Goal: Find contact information: Find contact information

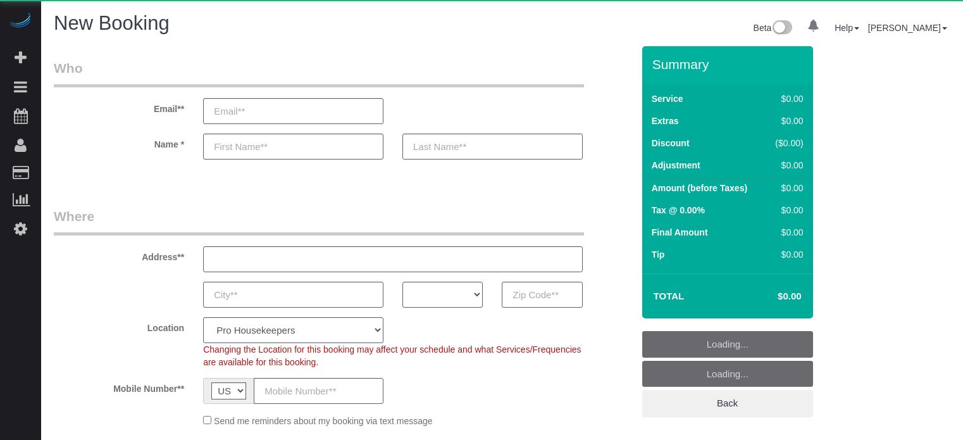
select select "number:9"
select select "object:670"
select select "4"
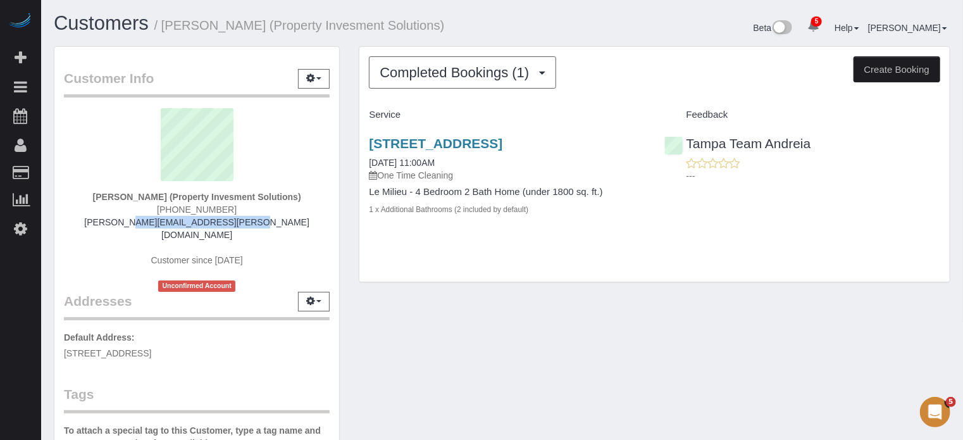
drag, startPoint x: 268, startPoint y: 220, endPoint x: 135, endPoint y: 222, distance: 132.9
click at [135, 222] on div "Derek Jamison (Property Invesment Solutions) (813) 482-6565 derek.jamison@hotma…" at bounding box center [197, 199] width 266 height 183
copy link "derek.jamison@hotmail.com"
drag, startPoint x: 292, startPoint y: 196, endPoint x: 169, endPoint y: 196, distance: 123.4
click at [169, 196] on strong "Derek Jamison (Property Invesment Solutions)" at bounding box center [197, 197] width 208 height 10
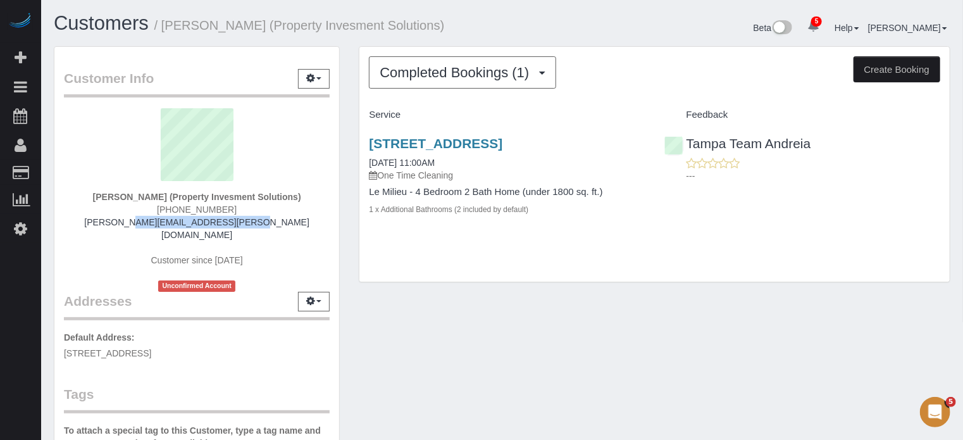
copy strong "Property Invesment Solutions"
drag, startPoint x: 862, startPoint y: 206, endPoint x: 856, endPoint y: 204, distance: 6.6
click at [862, 206] on div "1300 Gulf Blvd #511, Madeira Beach, FL 33785 04/25/2021 11:00AM One Time Cleani…" at bounding box center [654, 182] width 590 height 115
drag, startPoint x: 903, startPoint y: 217, endPoint x: 892, endPoint y: 216, distance: 10.8
click at [903, 217] on div "1300 Gulf Blvd #511, Madeira Beach, FL 33785 04/25/2021 11:00AM One Time Cleani…" at bounding box center [654, 182] width 590 height 115
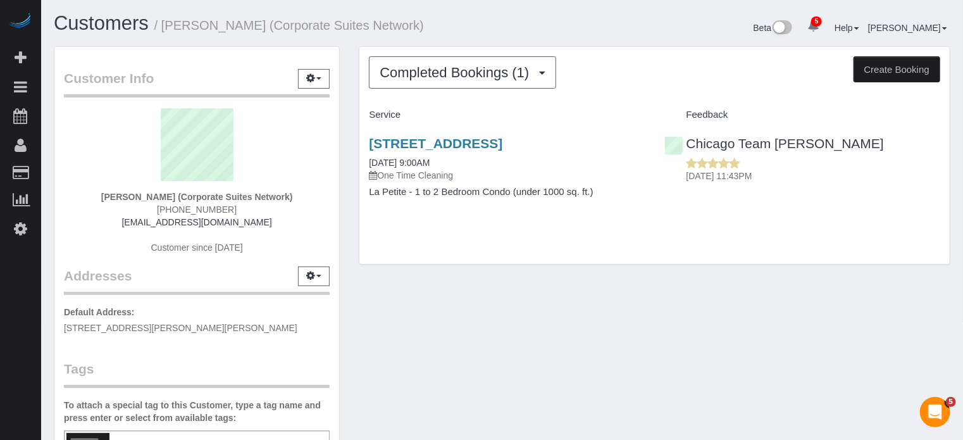
click at [420, 354] on div "Customer Info Edit Contact Info Send Message Email Preferences Special Sales Ta…" at bounding box center [502, 352] width 916 height 612
drag, startPoint x: 256, startPoint y: 220, endPoint x: 143, endPoint y: 221, distance: 113.3
click at [143, 221] on div "[PERSON_NAME] (Corporate Suites Network) [PHONE_NUMBER] [EMAIL_ADDRESS][DOMAIN_…" at bounding box center [197, 187] width 266 height 158
copy link "dwright@csnhousing.com"
click at [121, 192] on strong "Dorothy Wright (Corporate Suites Network)" at bounding box center [197, 197] width 192 height 10
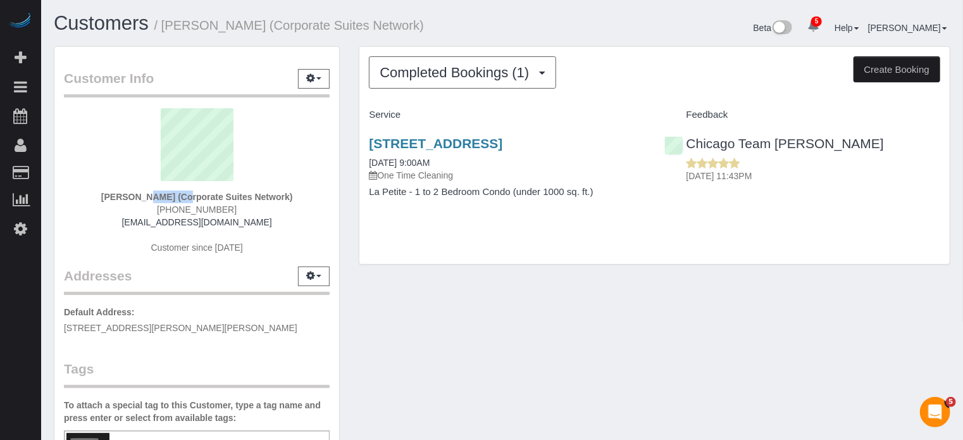
click at [121, 192] on strong "Dorothy Wright (Corporate Suites Network)" at bounding box center [197, 197] width 192 height 10
copy strong "Dorothy"
click at [847, 198] on div "73 East Lake Street, Unit 1806, Chicago, IL 60601 08/02/2023 9:00AM One Time Cl…" at bounding box center [654, 173] width 590 height 97
click at [940, 199] on div "73 East Lake Street, Unit 1806, Chicago, IL 60601 08/02/2023 9:00AM One Time Cl…" at bounding box center [654, 173] width 590 height 97
drag, startPoint x: 177, startPoint y: 196, endPoint x: 283, endPoint y: 194, distance: 106.3
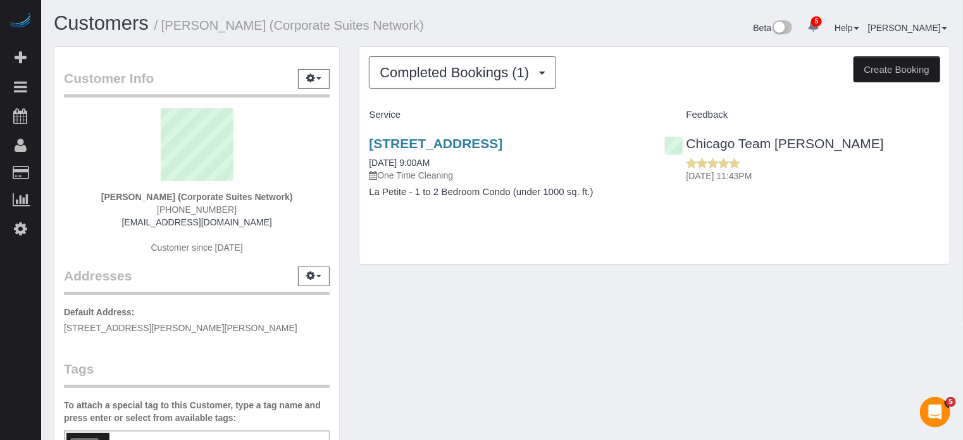
click at [283, 194] on strong "Dorothy Wright (Corporate Suites Network)" at bounding box center [197, 197] width 192 height 10
copy strong "Corporate Suites Network"
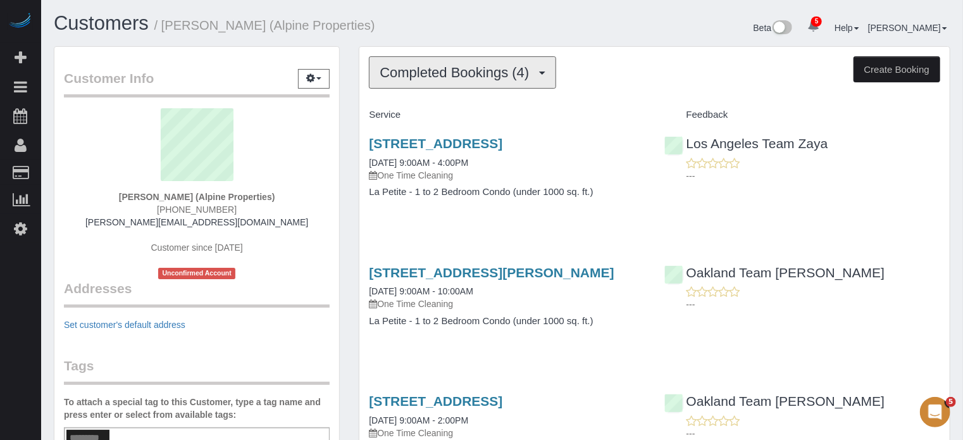
click at [459, 71] on span "Completed Bookings (4)" at bounding box center [458, 73] width 156 height 16
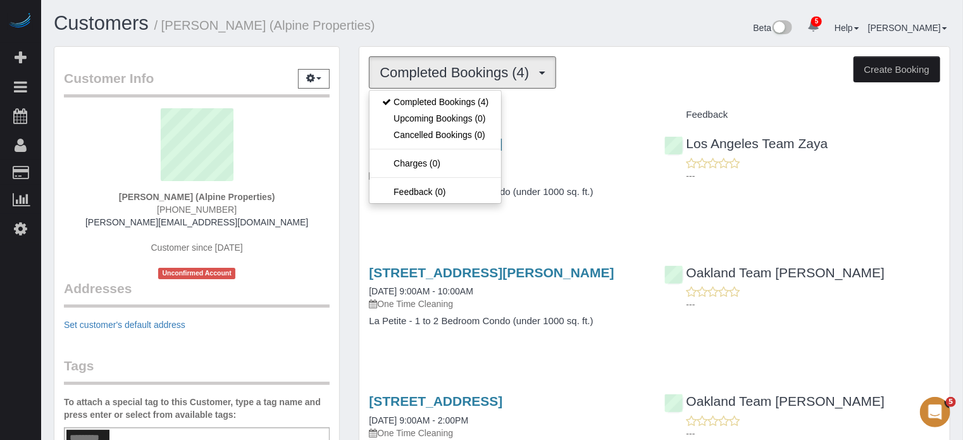
click at [449, 34] on h1 "Customers / Elena Campos (Alpine Properties)" at bounding box center [273, 24] width 439 height 22
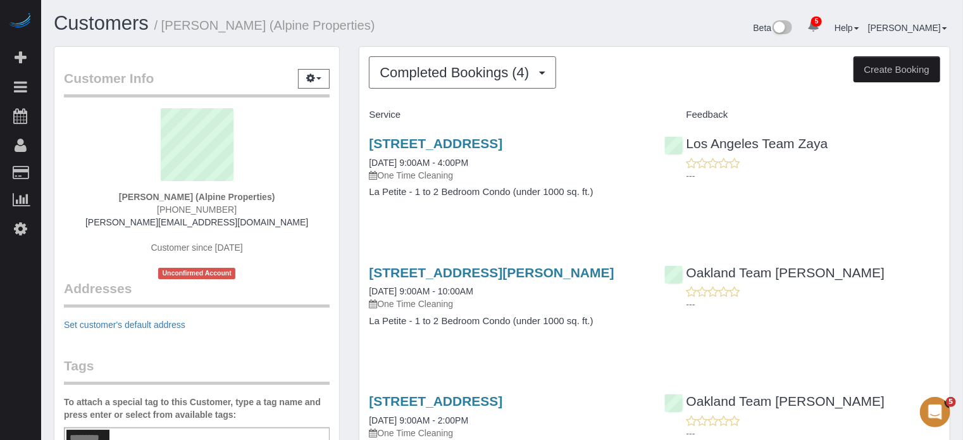
click at [954, 287] on div "Completed Bookings (4) Completed Bookings (4) Upcoming Bookings (0) Cancelled B…" at bounding box center [654, 355] width 611 height 618
click at [931, 240] on div "Service Feedback 1111 S Norton Ave #102, Los Angeles, Los Angeles, LA 90019 08/…" at bounding box center [654, 356] width 571 height 505
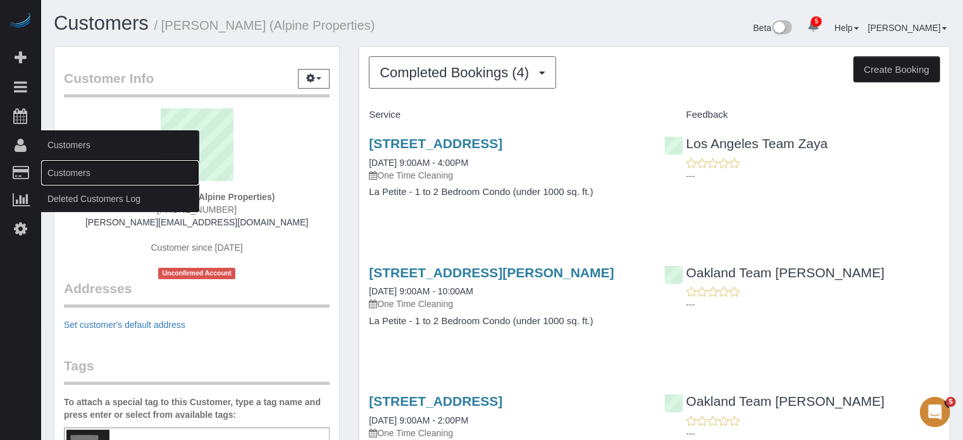
click at [76, 171] on link "Customers" at bounding box center [120, 172] width 158 height 25
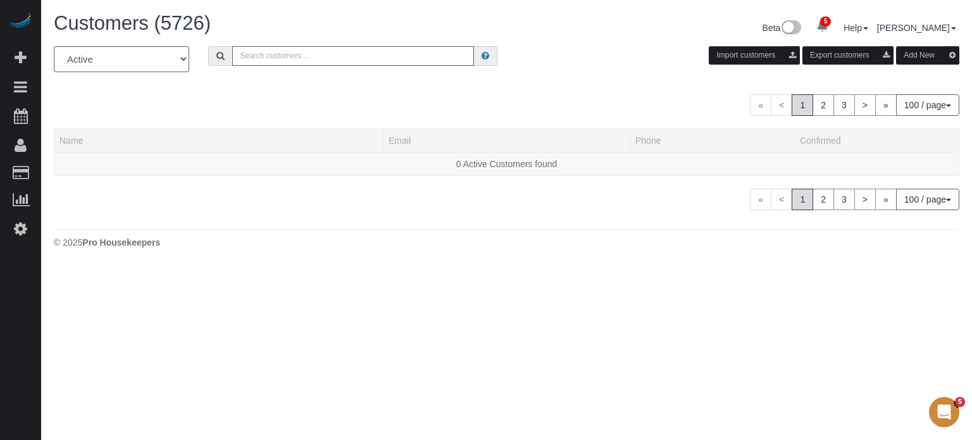
click at [304, 60] on input "text" at bounding box center [353, 56] width 242 height 20
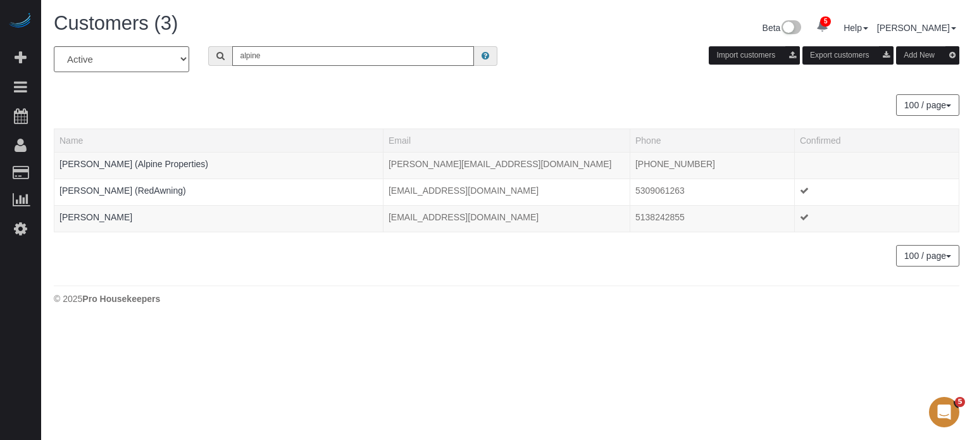
type input "alpine"
click at [98, 344] on body "5 Beta Your Notifications You have 0 alerts × You have 21 to charge for 10/07/2…" at bounding box center [486, 220] width 972 height 440
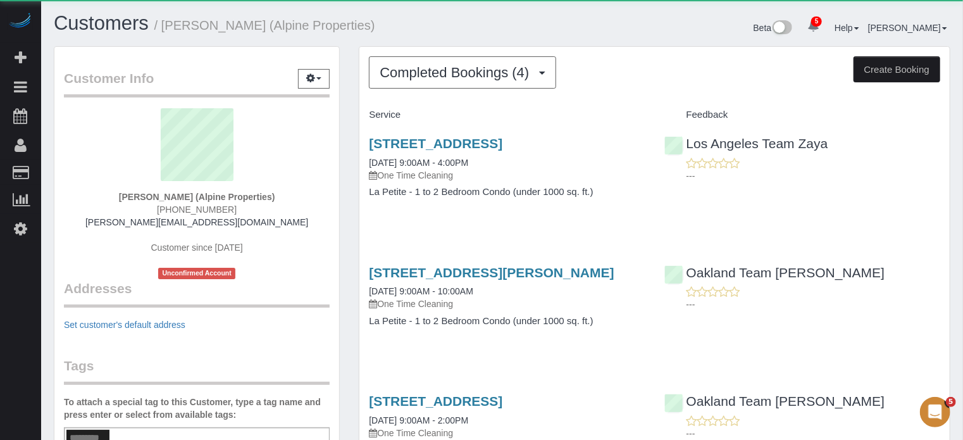
click at [430, 275] on div "132 Westmoreland Ave, Unit 13, Los Angeles, CA 90020 08/08/2025 9:00AM - 10:00A…" at bounding box center [506, 302] width 295 height 97
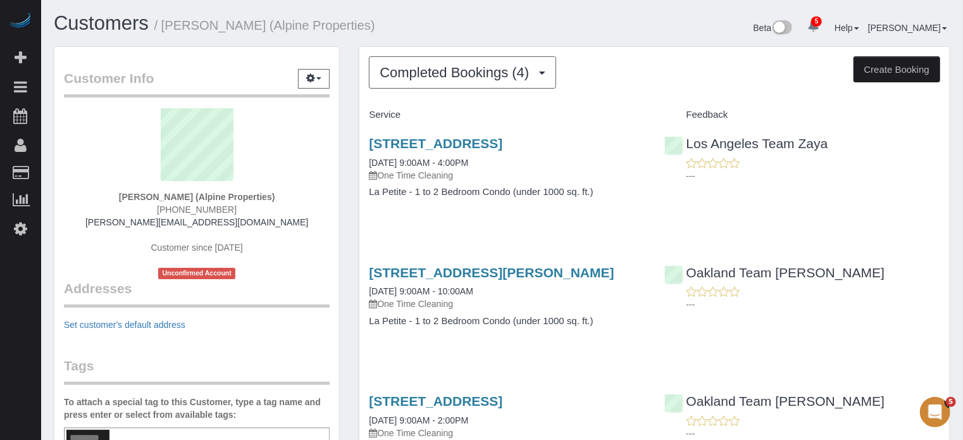
click at [354, 234] on div "Completed Bookings (4) Completed Bookings (4) Upcoming Bookings (0) Cancelled B…" at bounding box center [654, 355] width 611 height 618
drag, startPoint x: 251, startPoint y: 223, endPoint x: 150, endPoint y: 227, distance: 100.7
click at [150, 227] on div "Elena Campos (Alpine Properties) (415) 786-3670 elena@k3holdings.com Customer s…" at bounding box center [197, 193] width 266 height 171
copy link "elena@k3holdings.com"
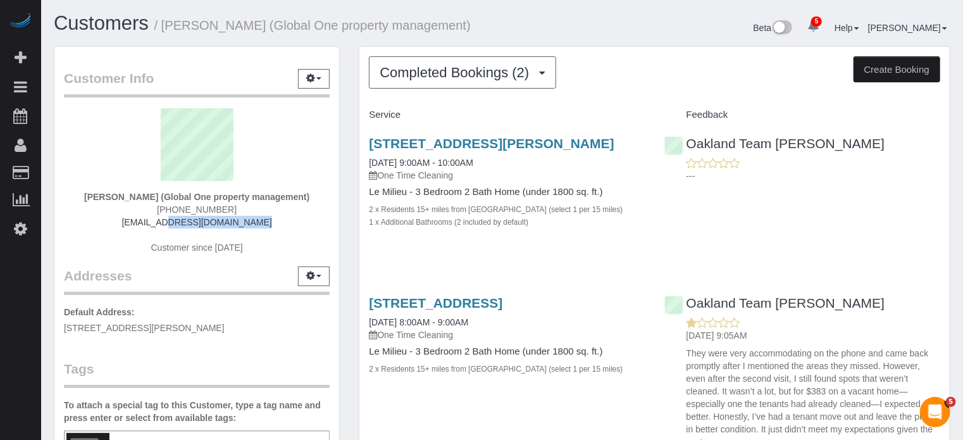
drag, startPoint x: 247, startPoint y: 223, endPoint x: 149, endPoint y: 224, distance: 97.4
click at [149, 224] on div "Elizabeth Calleja (Global One property management) (813) 500-1368 billme813@gma…" at bounding box center [197, 187] width 266 height 158
copy link "billme813@gmail.com"
click at [870, 197] on div "5902 S Switzer Ave, Tampa, FL 33611 06/11/2025 9:00AM - 10:00AM One Time Cleani…" at bounding box center [654, 189] width 590 height 128
drag, startPoint x: 162, startPoint y: 196, endPoint x: 305, endPoint y: 194, distance: 143.0
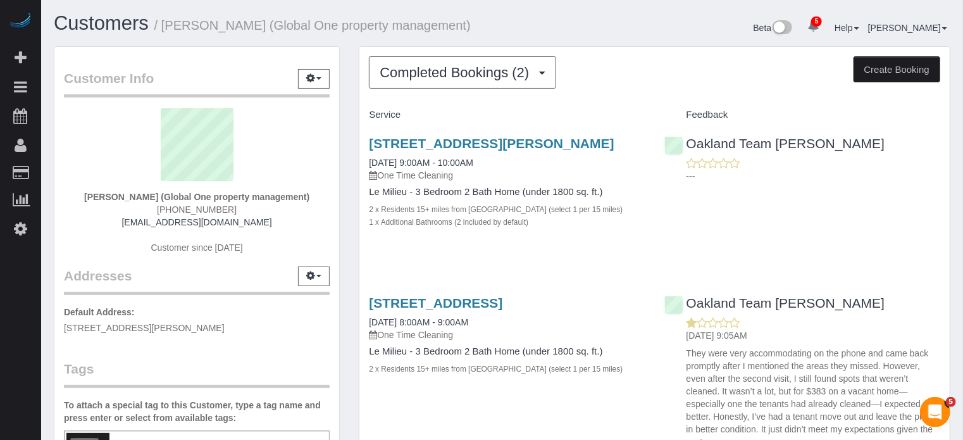
click at [305, 194] on strong "Elizabeth Calleja (Global One property management)" at bounding box center [196, 197] width 225 height 10
copy strong "Global One property management"
click at [933, 142] on div "Oakland Team Cristina ---" at bounding box center [802, 156] width 295 height 62
click at [897, 215] on div "5902 S Switzer Ave, Tampa, FL 33611 06/11/2025 9:00AM - 10:00AM One Time Cleani…" at bounding box center [654, 189] width 590 height 128
click at [924, 217] on div "5902 S Switzer Ave, Tampa, FL 33611 06/11/2025 9:00AM - 10:00AM One Time Cleani…" at bounding box center [654, 189] width 590 height 128
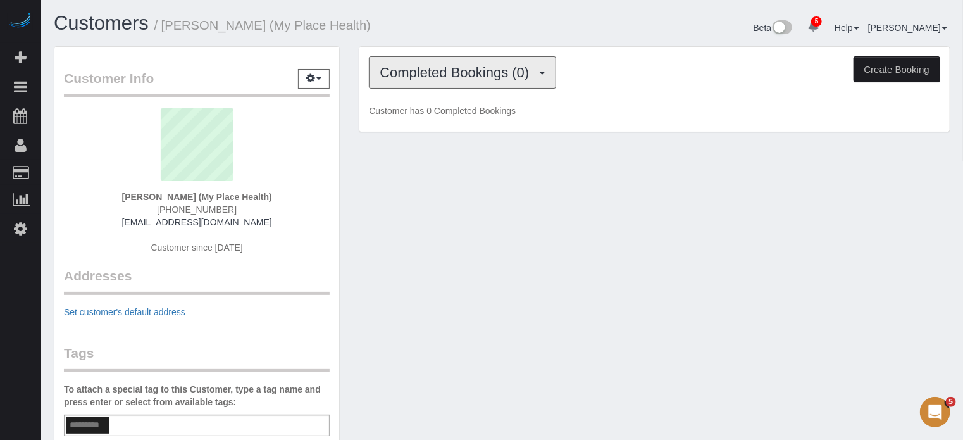
click at [426, 76] on span "Completed Bookings (0)" at bounding box center [458, 73] width 156 height 16
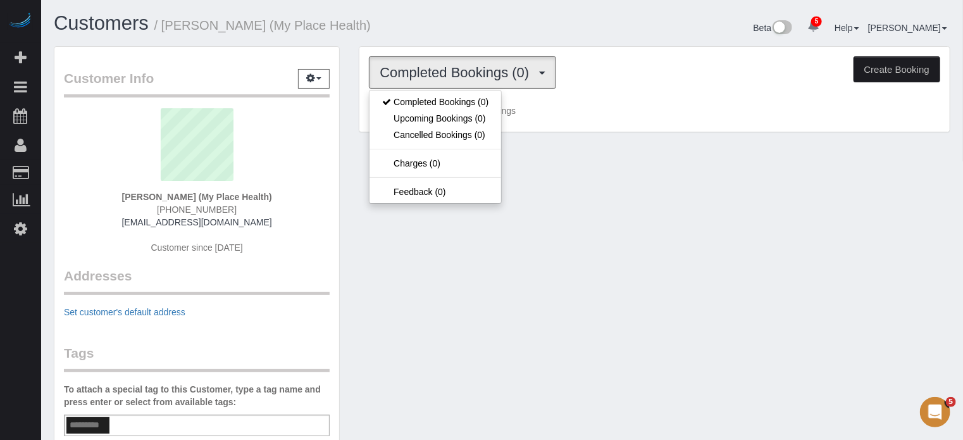
click at [351, 94] on div "Completed Bookings (0) Completed Bookings (0) Upcoming Bookings (0) Cancelled B…" at bounding box center [654, 95] width 611 height 99
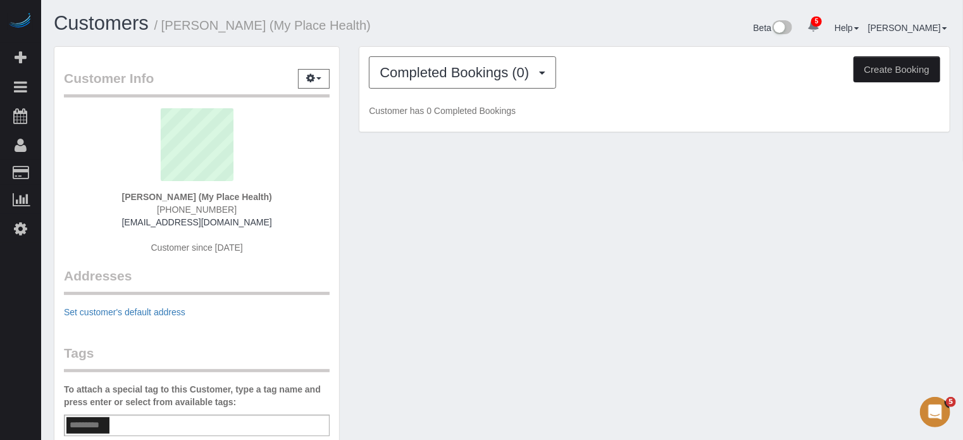
drag, startPoint x: 256, startPoint y: 197, endPoint x: 190, endPoint y: 197, distance: 65.8
click at [190, 197] on strong "[PERSON_NAME] (My Place Health)" at bounding box center [197, 197] width 150 height 10
copy strong "My Place Health"
drag, startPoint x: 259, startPoint y: 221, endPoint x: 129, endPoint y: 222, distance: 129.7
click at [129, 222] on div "[PERSON_NAME] (My Place Health) [PHONE_NUMBER] [EMAIL_ADDRESS][DOMAIN_NAME] Cus…" at bounding box center [197, 187] width 266 height 158
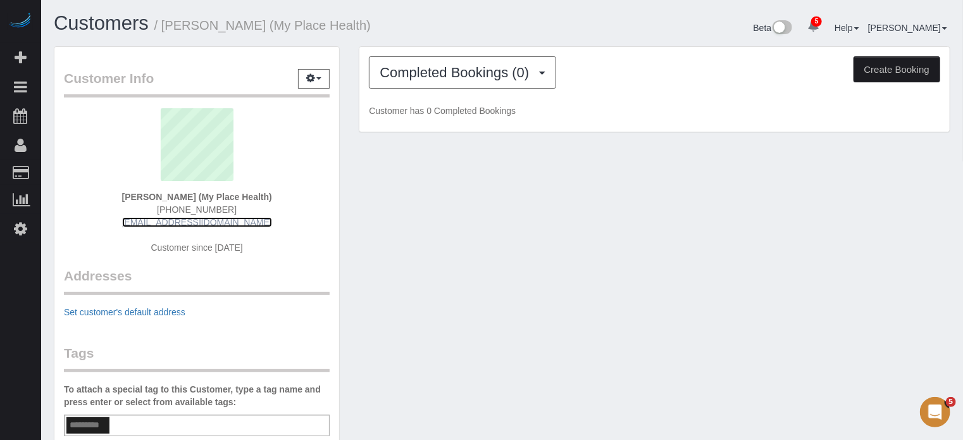
copy link "[EMAIL_ADDRESS][DOMAIN_NAME]"
click at [244, 199] on strong "Eric Patzelt (My Place Health)" at bounding box center [197, 197] width 150 height 10
drag, startPoint x: 255, startPoint y: 197, endPoint x: 190, endPoint y: 196, distance: 65.2
click at [190, 196] on strong "Eric Patzelt (My Place Health)" at bounding box center [197, 197] width 150 height 10
copy strong "My Place Health"
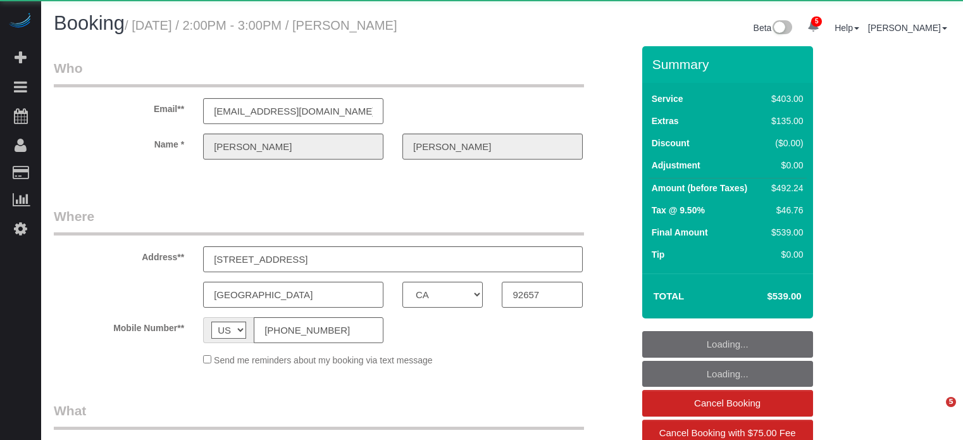
select select "CA"
select select "number:9"
select select "object:883"
select select "6"
select select "spot1"
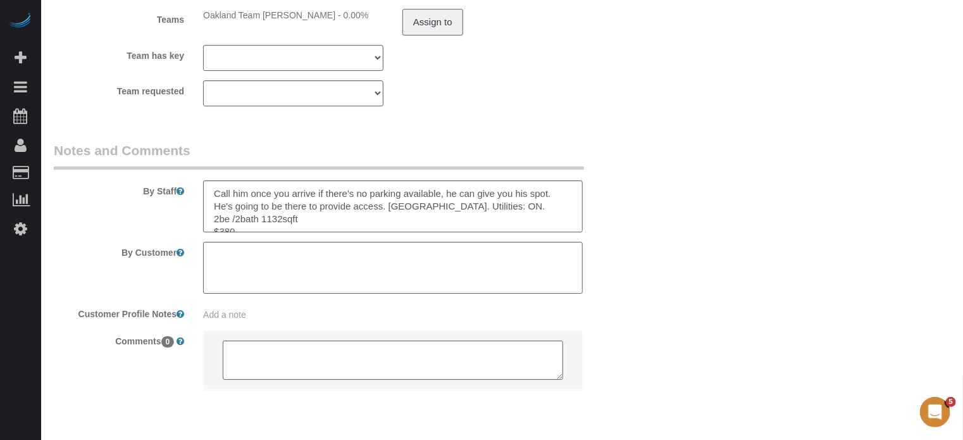
scroll to position [2243, 0]
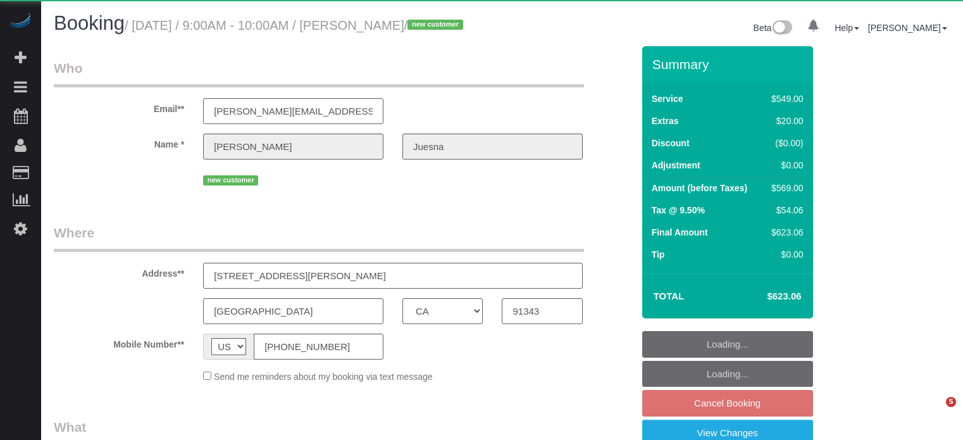
select select "CA"
select select "object:725"
select select "string:fspay-0787d0ef-3a65-4cb4-85de-f670481a511c"
select select "7"
select select "spot2"
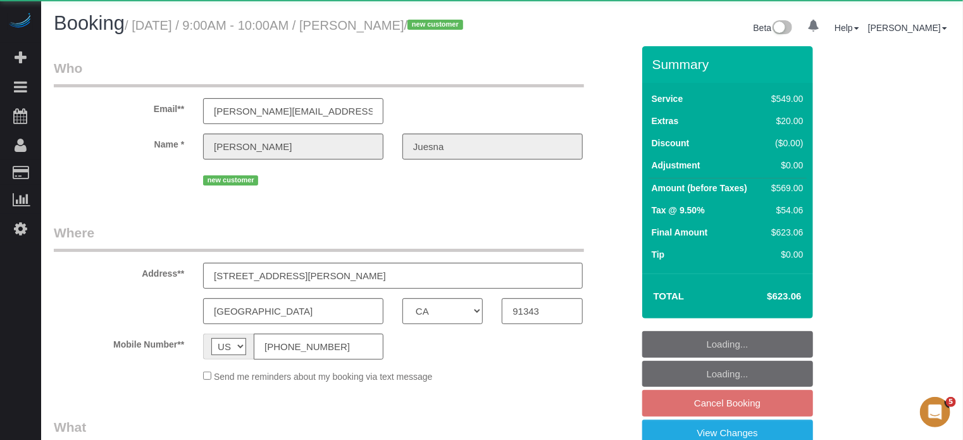
select select "number:9"
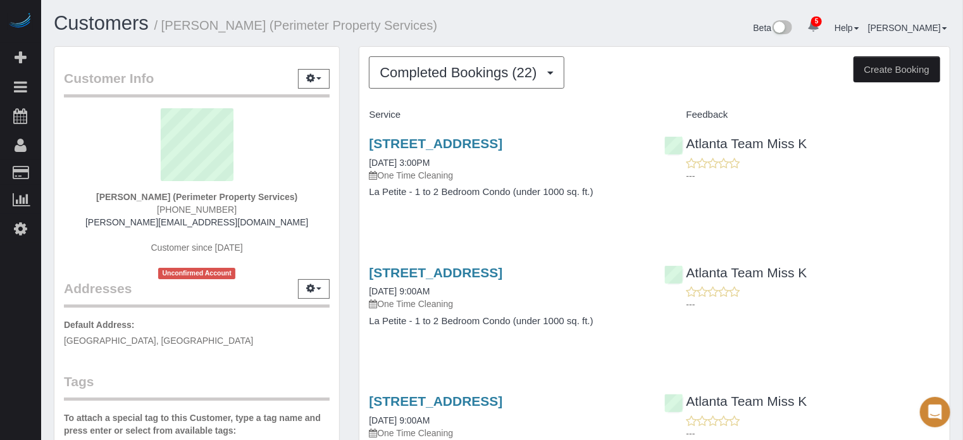
click at [182, 206] on span "404-736-7139" at bounding box center [197, 209] width 80 height 10
copy div "404-736-7139"
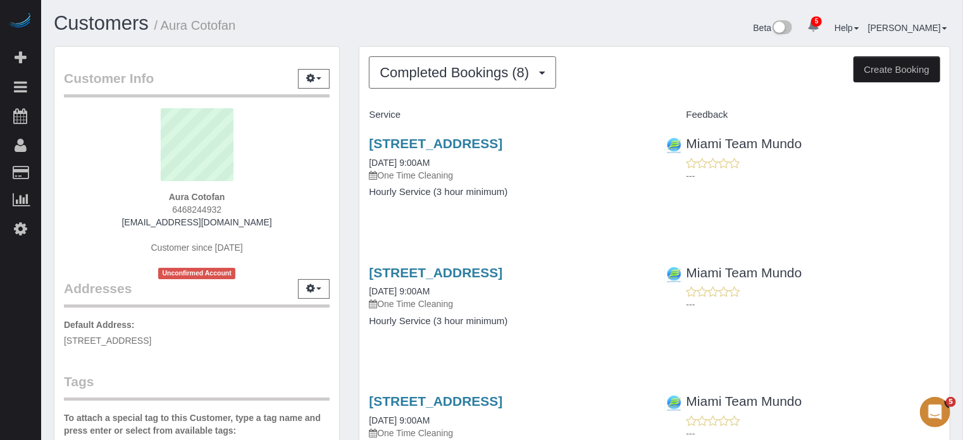
click at [199, 207] on span "6468244932" at bounding box center [196, 209] width 49 height 10
click at [199, 208] on span "6468244932" at bounding box center [196, 209] width 49 height 10
copy div "6468244932"
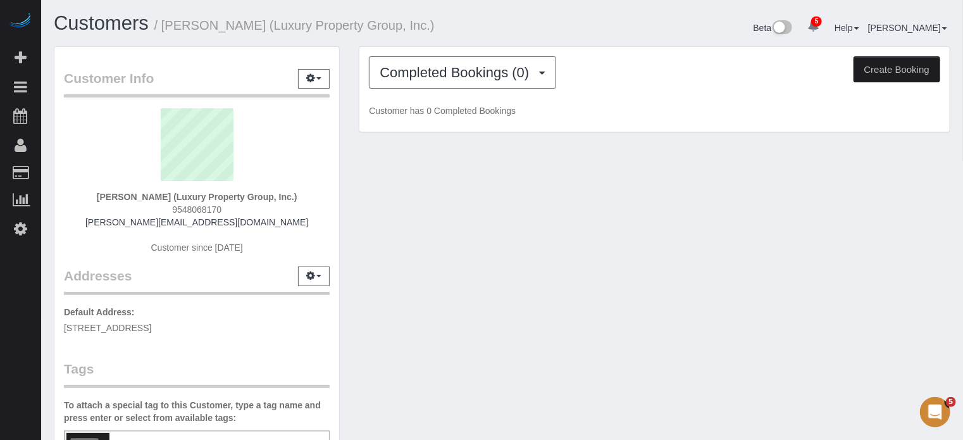
click at [200, 207] on span "9548068170" at bounding box center [196, 209] width 49 height 10
copy div "9548068170"
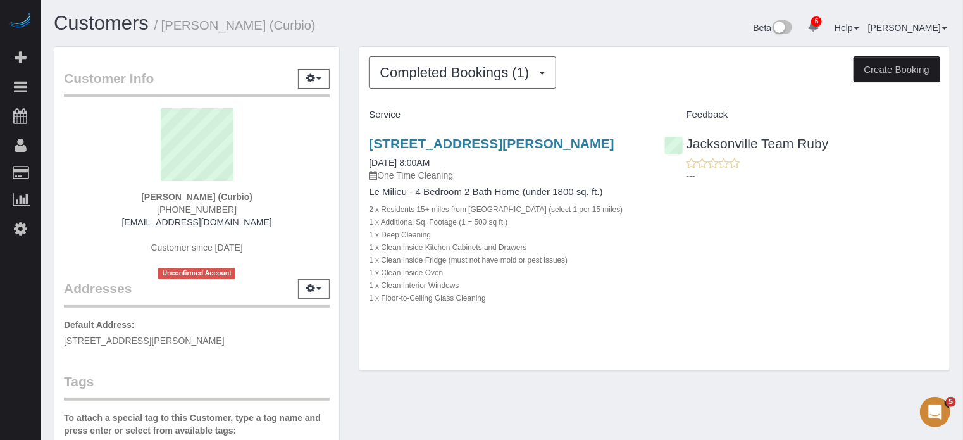
click at [211, 204] on span "[PHONE_NUMBER]" at bounding box center [197, 209] width 80 height 10
copy div "+1 240 997 3182"
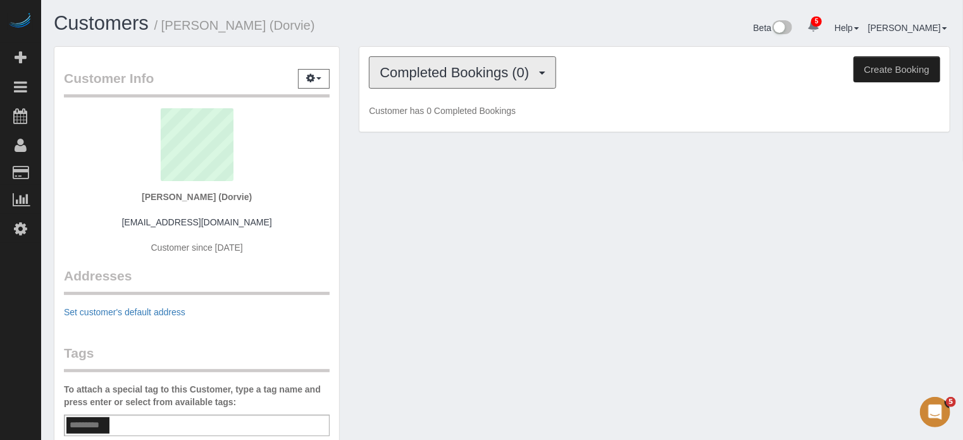
click at [450, 68] on span "Completed Bookings (0)" at bounding box center [458, 73] width 156 height 16
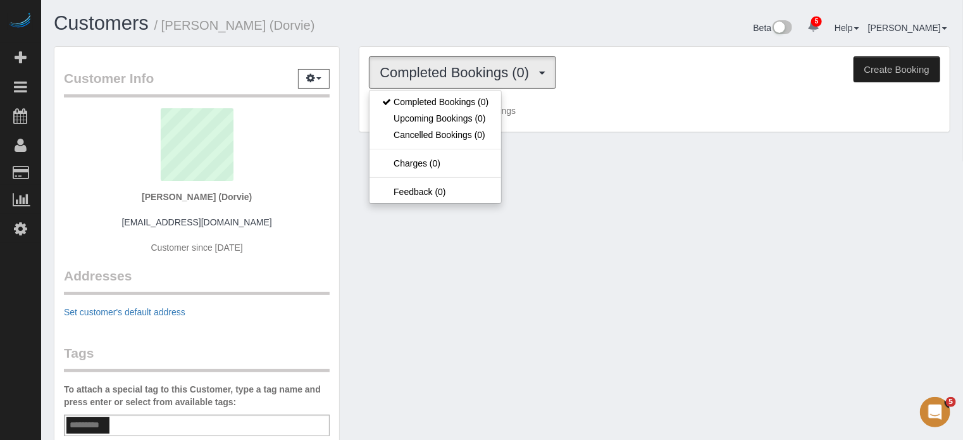
click at [450, 51] on div "Completed Bookings (0) Completed Bookings (0) Upcoming Bookings (0) Cancelled B…" at bounding box center [654, 89] width 590 height 85
